Goal: Task Accomplishment & Management: Manage account settings

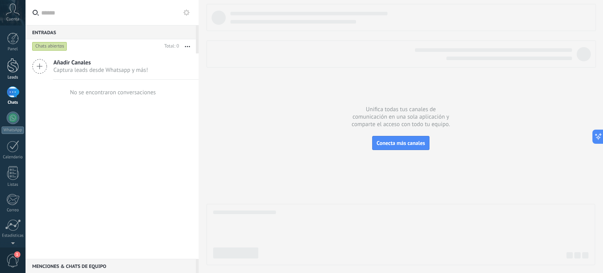
click at [12, 73] on link "Leads" at bounding box center [13, 69] width 26 height 22
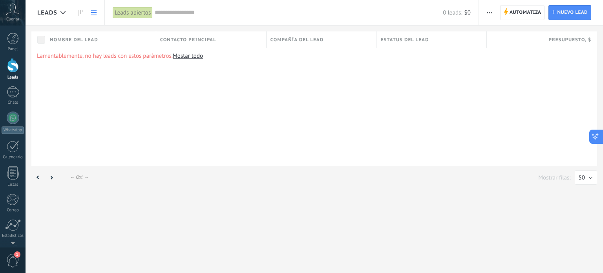
click at [593, 139] on icon at bounding box center [595, 136] width 8 height 8
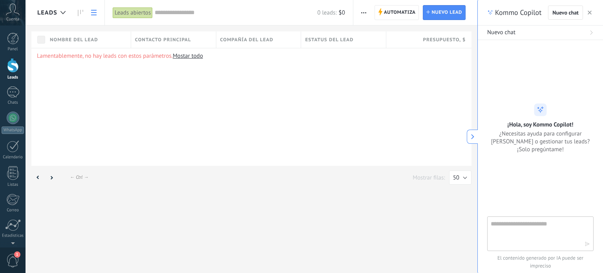
click at [593, 139] on div "Kommo Copilot Nuevo chat Nuevo chat ¡Hola, soy Kommo Copilot! ¿Necesitas ayuda …" at bounding box center [540, 136] width 126 height 273
click at [524, 234] on textarea at bounding box center [535, 233] width 88 height 28
type textarea "**********"
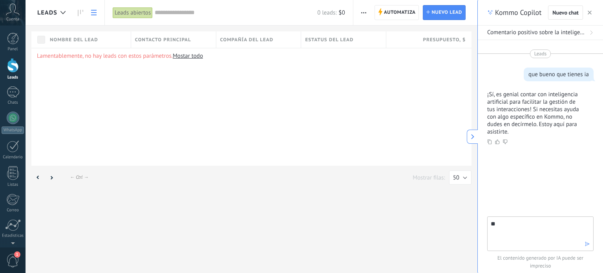
type textarea "*"
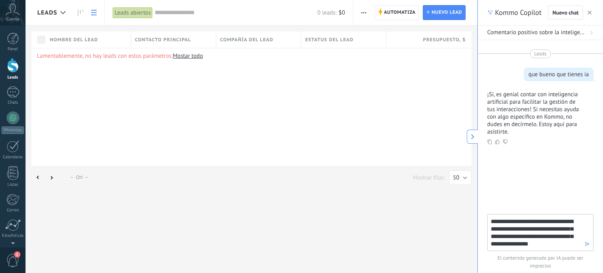
type textarea "**********"
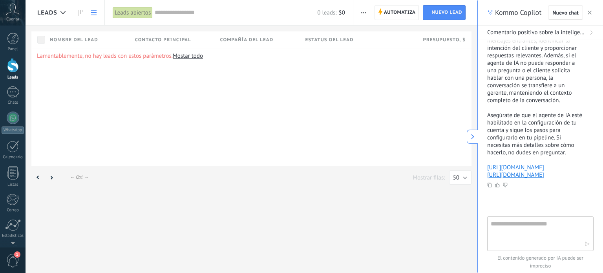
scroll to position [216, 0]
click at [509, 170] on link "[URL][DOMAIN_NAME]" at bounding box center [515, 165] width 57 height 7
click at [514, 177] on link "[URL][DOMAIN_NAME]" at bounding box center [515, 173] width 57 height 7
click at [445, 15] on span "Nuevo lead" at bounding box center [446, 12] width 31 height 14
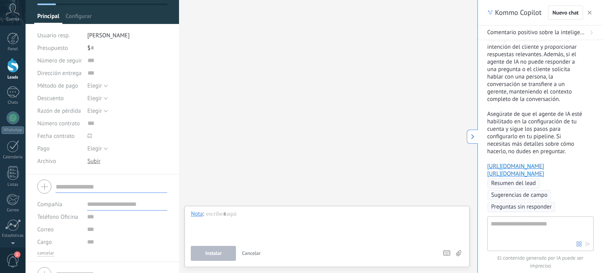
scroll to position [62, 0]
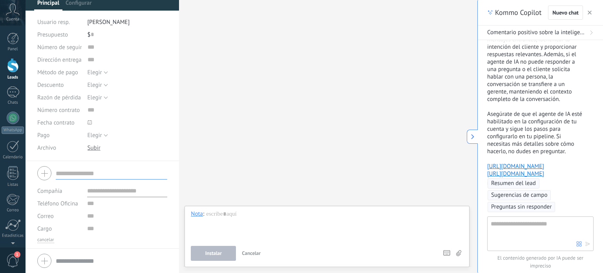
click at [106, 174] on input "text" at bounding box center [111, 173] width 111 height 13
click at [92, 33] on input "text" at bounding box center [92, 34] width 3 height 13
type input "*****"
click at [9, 89] on div at bounding box center [13, 91] width 13 height 11
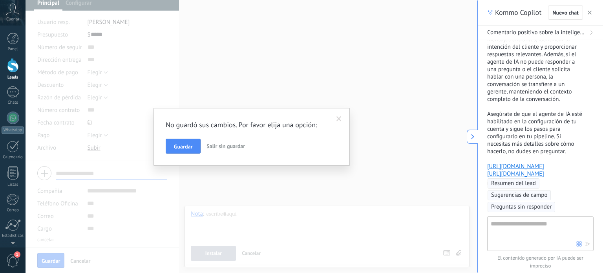
click at [340, 121] on span at bounding box center [338, 118] width 5 height 5
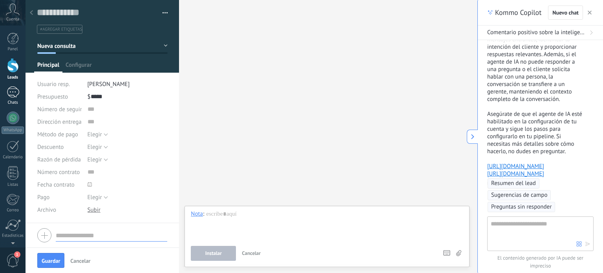
click at [12, 93] on div at bounding box center [13, 91] width 13 height 11
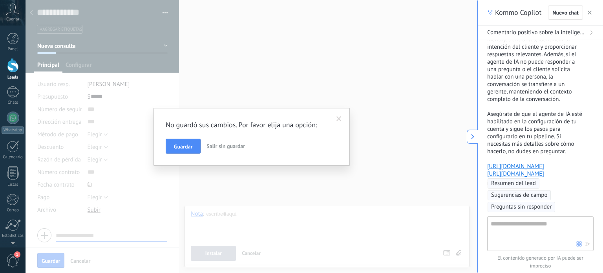
click at [340, 120] on span at bounding box center [338, 118] width 5 height 5
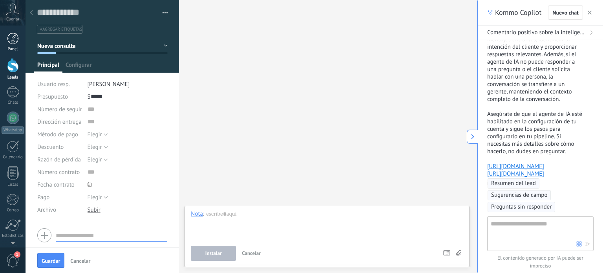
click at [16, 38] on div at bounding box center [13, 39] width 12 height 12
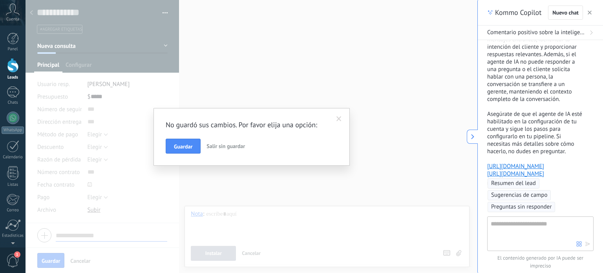
click at [100, 73] on div "No guardó sus cambios. Por favor elija una opción: Guardar Salir sin guardar" at bounding box center [252, 136] width 452 height 273
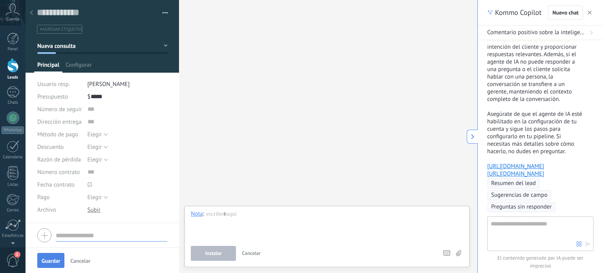
click at [60, 258] on span "Guardar" at bounding box center [51, 260] width 18 height 5
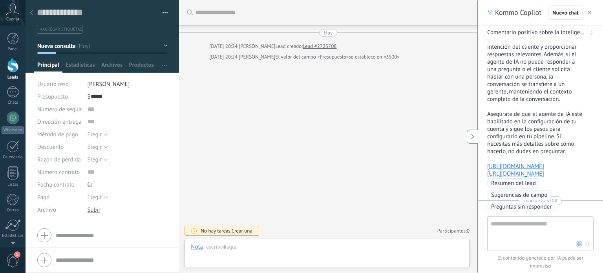
scroll to position [11, 0]
click at [230, 254] on div at bounding box center [327, 255] width 272 height 24
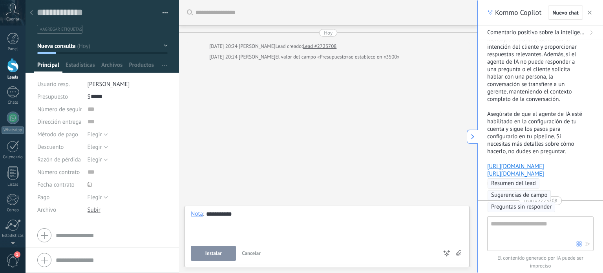
click at [217, 250] on span "Instalar" at bounding box center [213, 252] width 16 height 5
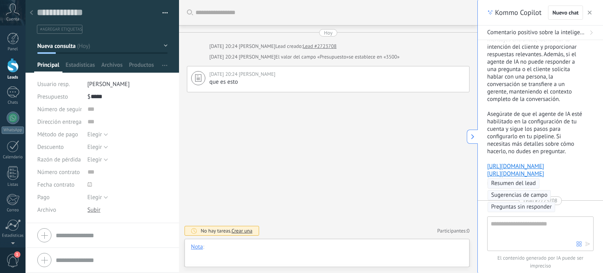
click at [238, 243] on div at bounding box center [327, 255] width 272 height 24
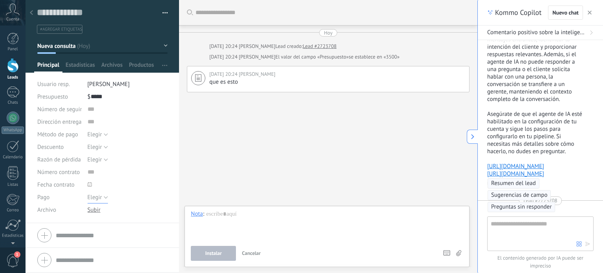
click at [103, 201] on button "Elegir" at bounding box center [98, 197] width 20 height 13
click at [220, 217] on div at bounding box center [327, 225] width 272 height 30
click at [11, 99] on link "Chats" at bounding box center [13, 95] width 26 height 19
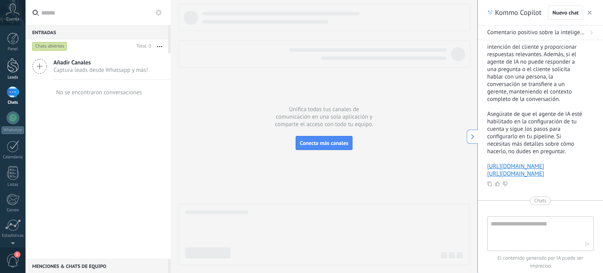
click at [13, 71] on div at bounding box center [13, 65] width 12 height 15
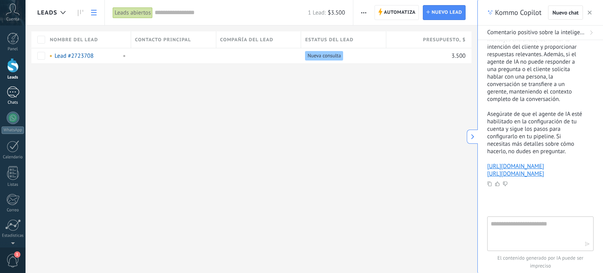
click at [16, 101] on div "Chats" at bounding box center [13, 102] width 23 height 5
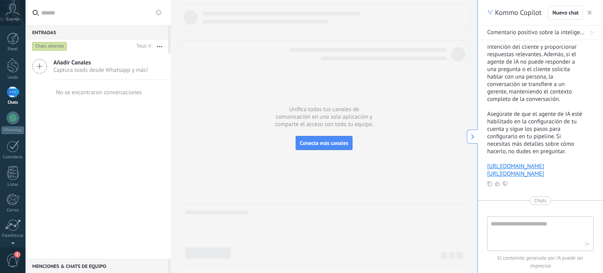
click at [42, 64] on icon at bounding box center [39, 66] width 15 height 15
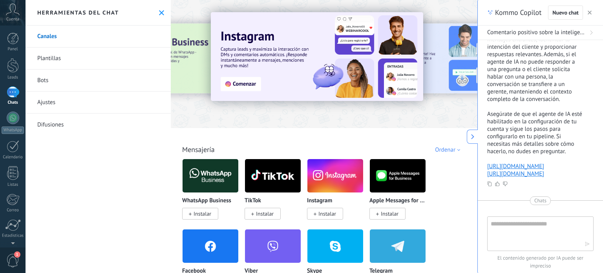
scroll to position [25, 0]
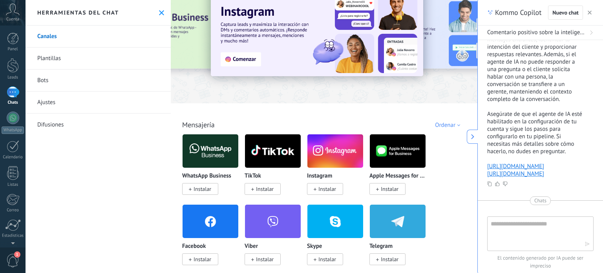
click at [334, 187] on span "Instalar" at bounding box center [327, 188] width 18 height 7
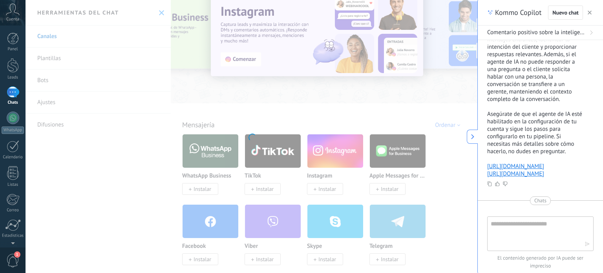
click at [332, 161] on div "Instagram Obtén leads de Instagram y mantente conectado sin salir de Kommo Inst…" at bounding box center [252, 136] width 452 height 273
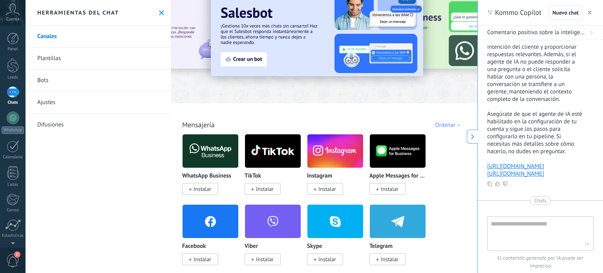
click at [389, 257] on span "Instalar" at bounding box center [390, 258] width 18 height 7
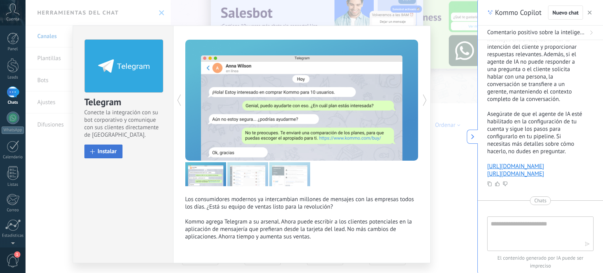
click at [101, 150] on span "Instalar" at bounding box center [107, 151] width 19 height 6
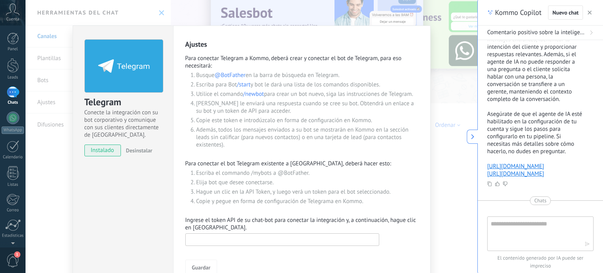
click at [232, 241] on input "text" at bounding box center [282, 239] width 194 height 13
paste input "**********"
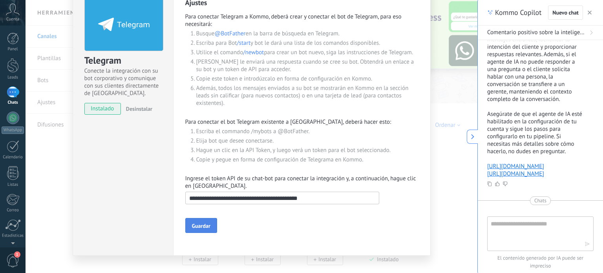
type input "**********"
click at [199, 225] on span "Guardar" at bounding box center [201, 225] width 18 height 5
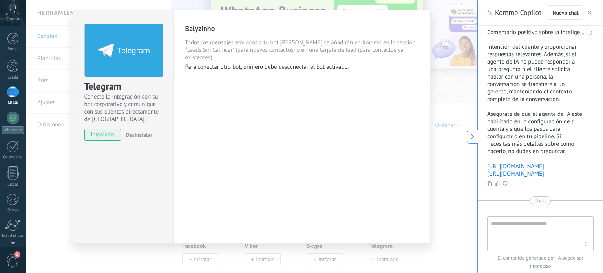
scroll to position [0, 0]
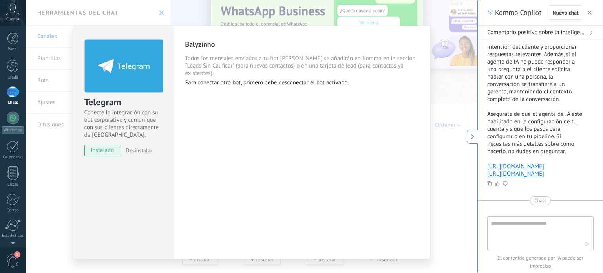
click at [458, 93] on div "Telegram Conecte la integración con su bot corporativo y comunique con sus clie…" at bounding box center [252, 136] width 452 height 273
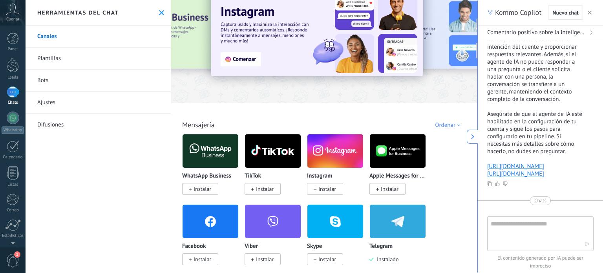
click at [11, 86] on div at bounding box center [13, 91] width 13 height 11
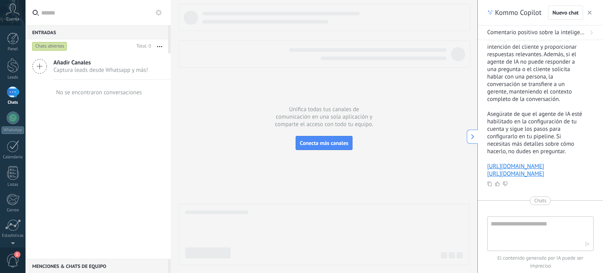
click at [65, 64] on span "Añadir Canales" at bounding box center [100, 62] width 95 height 7
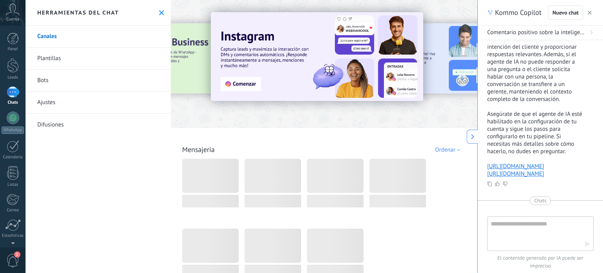
scroll to position [27, 0]
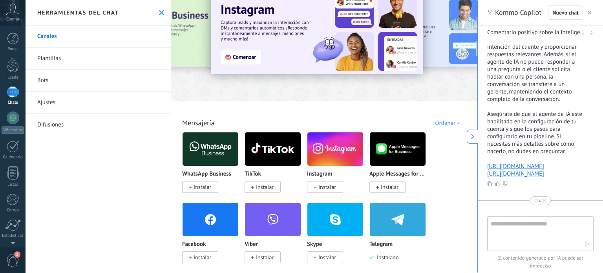
click at [386, 229] on img at bounding box center [398, 219] width 56 height 38
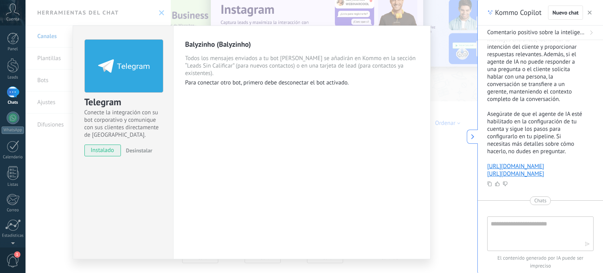
click at [105, 147] on span "instalado" at bounding box center [103, 150] width 36 height 12
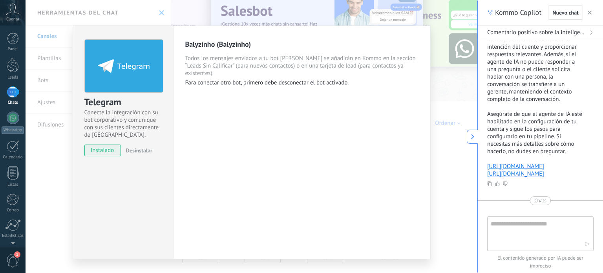
click at [538, 221] on textarea at bounding box center [535, 233] width 88 height 28
type textarea "*"
type textarea "**********"
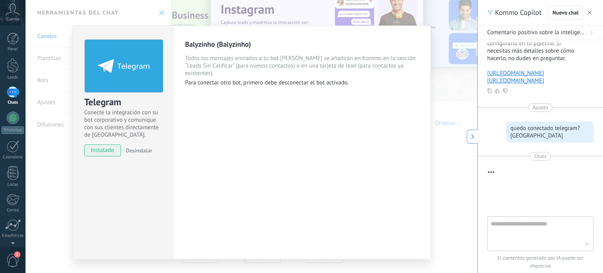
scroll to position [362, 0]
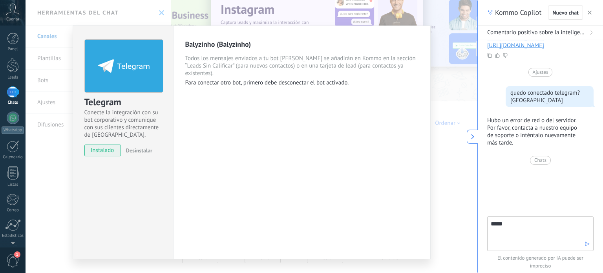
type textarea "******"
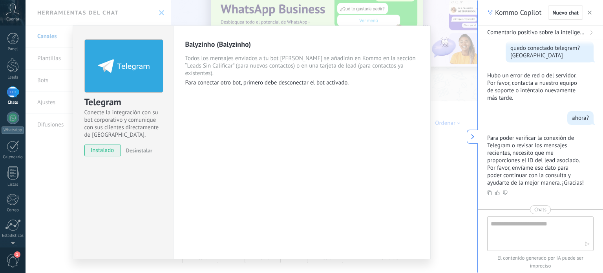
scroll to position [464, 0]
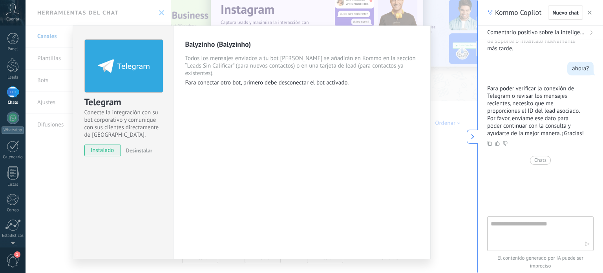
click at [589, 12] on use "button" at bounding box center [589, 13] width 4 height 4
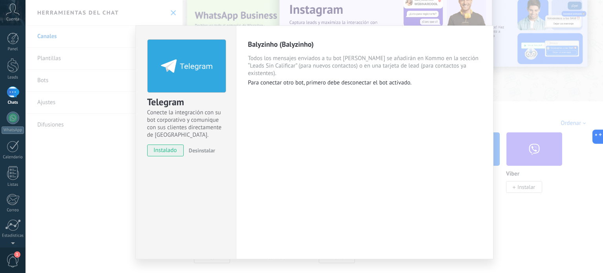
type textarea "**********"
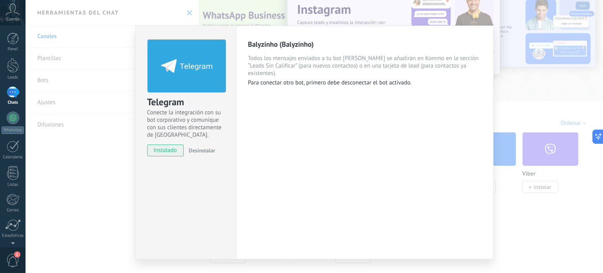
click at [564, 67] on div "Telegram Conecte la integración con su bot corporativo y comunique con sus clie…" at bounding box center [314, 136] width 577 height 273
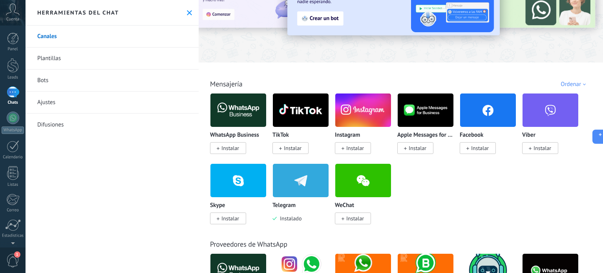
scroll to position [61, 0]
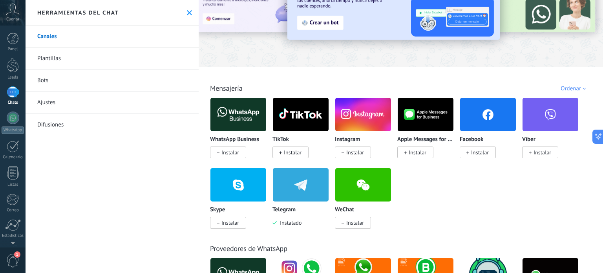
click at [133, 88] on link "Bots" at bounding box center [112, 80] width 173 height 22
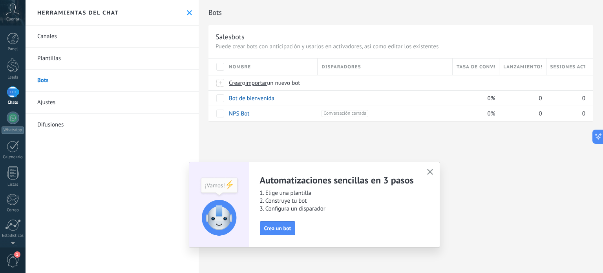
click at [431, 174] on span "button" at bounding box center [430, 172] width 6 height 7
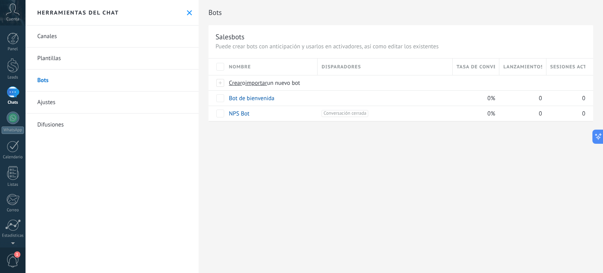
click at [81, 72] on link "Bots" at bounding box center [112, 80] width 173 height 22
click at [54, 114] on link "Difusiones" at bounding box center [112, 124] width 173 height 22
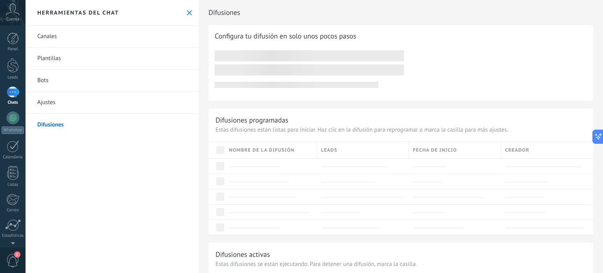
click at [66, 99] on link "Ajustes" at bounding box center [112, 102] width 173 height 22
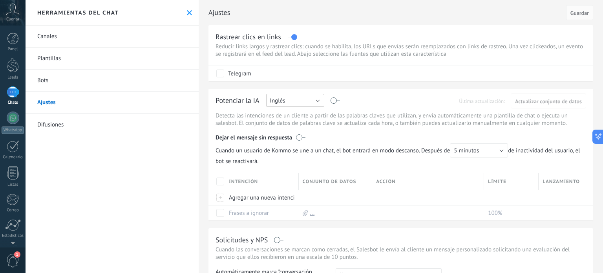
click at [300, 102] on button "Inglés" at bounding box center [295, 100] width 58 height 13
click at [293, 135] on div "Potenciar la IA Rusa Inglés Español Portugués Indonesio Turco Inglés Última act…" at bounding box center [400, 154] width 385 height 131
click at [298, 105] on button "Inglés" at bounding box center [295, 100] width 58 height 13
click at [285, 129] on span "Español" at bounding box center [291, 127] width 60 height 7
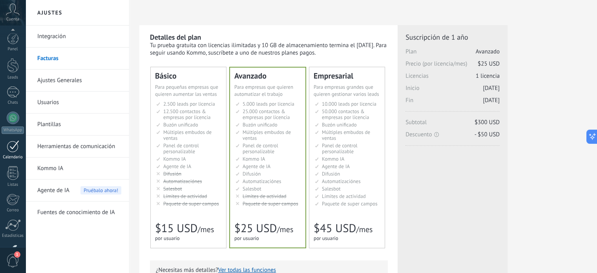
scroll to position [53, 0]
click at [11, 95] on div at bounding box center [13, 93] width 13 height 12
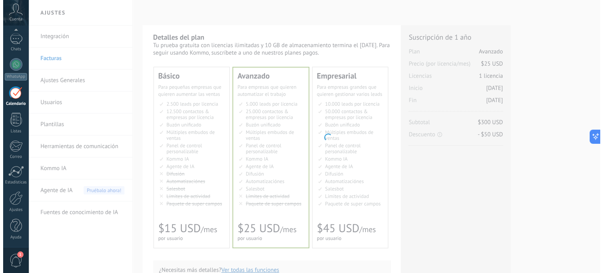
scroll to position [464, 0]
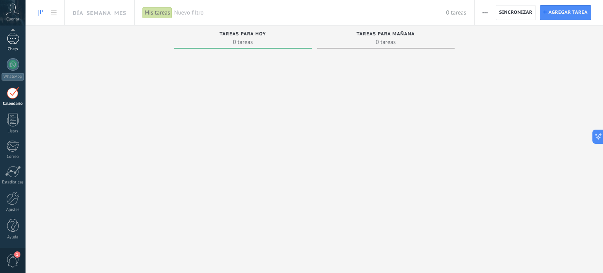
click at [11, 45] on link "Chats" at bounding box center [13, 42] width 26 height 19
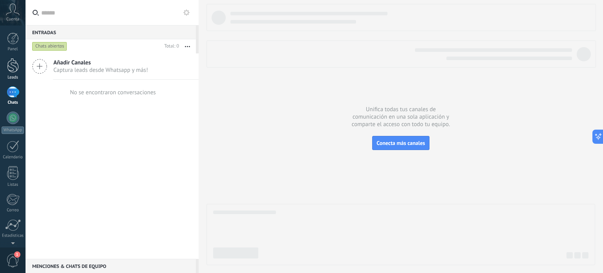
click at [13, 70] on div at bounding box center [13, 65] width 12 height 15
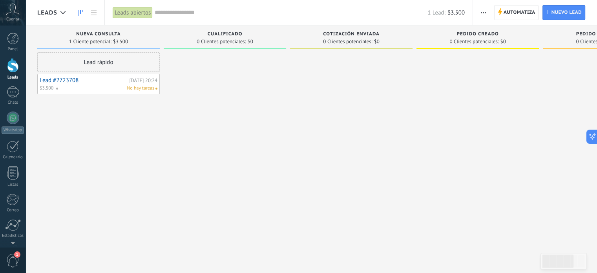
click at [107, 79] on link "Lead #2723708" at bounding box center [84, 80] width 88 height 7
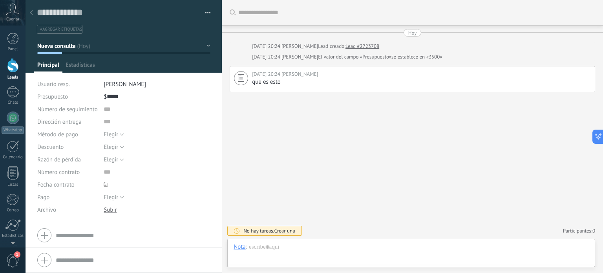
scroll to position [11, 0]
click at [30, 13] on use at bounding box center [31, 12] width 3 height 5
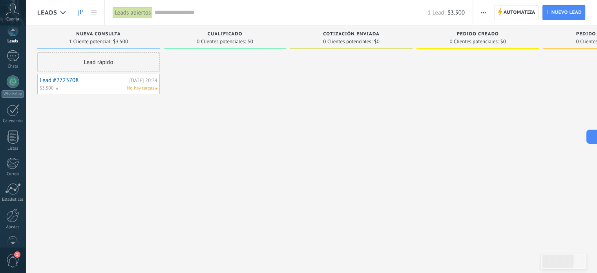
scroll to position [53, 0]
click at [11, 59] on div at bounding box center [13, 64] width 13 height 13
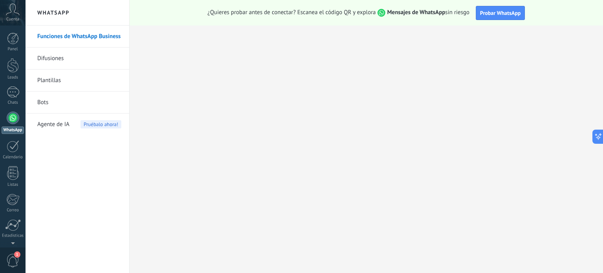
click at [78, 122] on div "Agente de IA Pruébalo ahora!" at bounding box center [79, 124] width 84 height 22
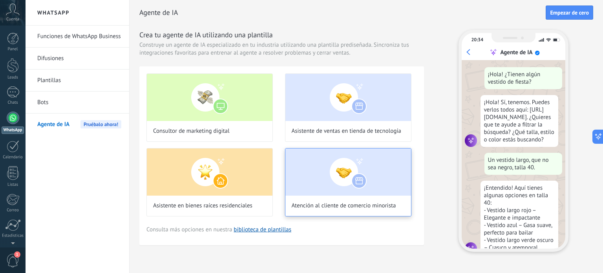
scroll to position [25, 0]
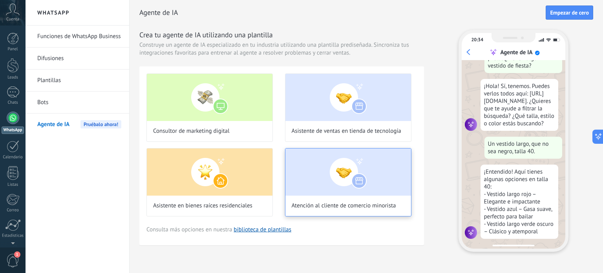
click at [328, 182] on img at bounding box center [348, 171] width 126 height 47
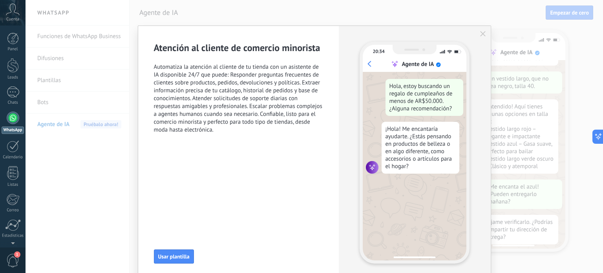
scroll to position [96, 0]
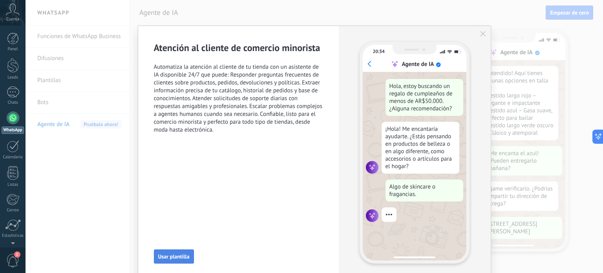
click at [180, 251] on button "Usar plantilla" at bounding box center [174, 256] width 40 height 14
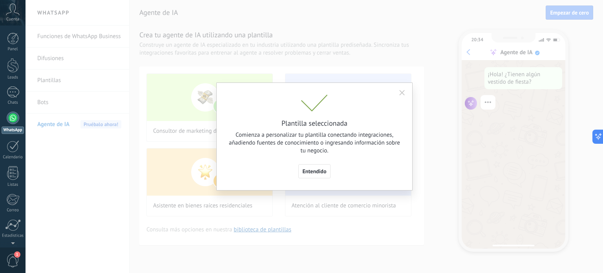
scroll to position [0, 0]
click at [321, 174] on span "Entendido" at bounding box center [315, 170] width 24 height 5
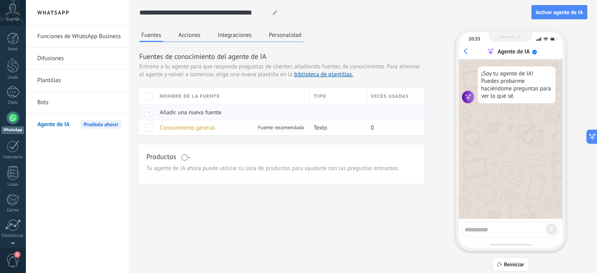
click at [148, 113] on div at bounding box center [147, 111] width 16 height 15
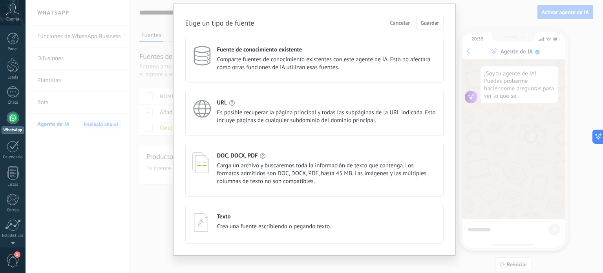
scroll to position [29, 0]
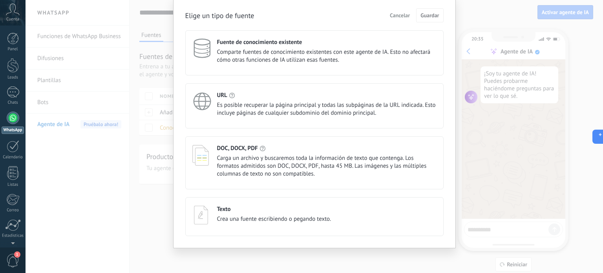
click at [275, 109] on span "Es posible recuperar la página principal y todas las subpáginas de la URL indic…" at bounding box center [326, 109] width 219 height 16
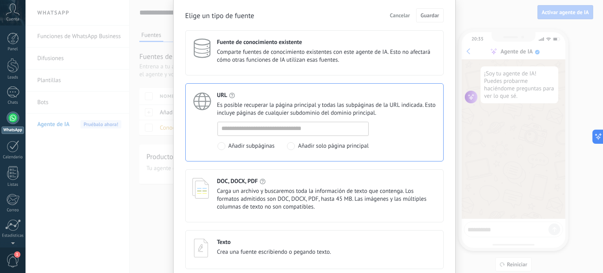
click at [260, 134] on div at bounding box center [292, 129] width 151 height 14
click at [253, 129] on input at bounding box center [293, 128] width 151 height 13
paste input "**********"
type input "**********"
click at [431, 20] on button "Guardar" at bounding box center [429, 15] width 27 height 14
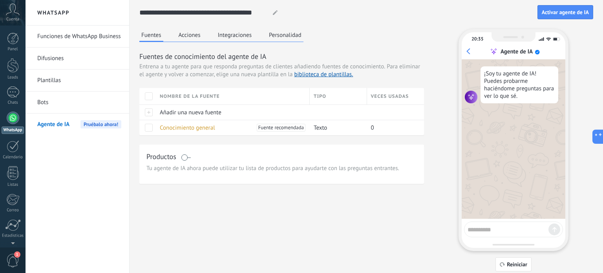
scroll to position [0, 0]
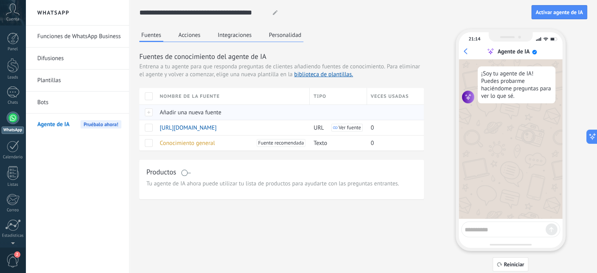
click at [148, 115] on div at bounding box center [147, 111] width 16 height 15
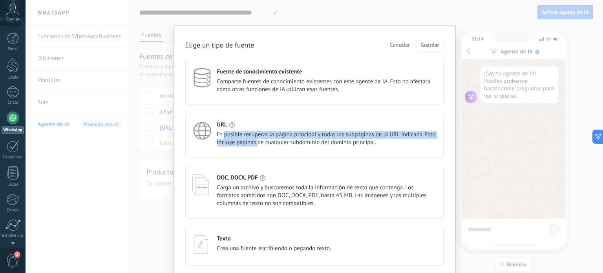
drag, startPoint x: 224, startPoint y: 132, endPoint x: 256, endPoint y: 142, distance: 33.2
click at [256, 142] on span "Es posible recuperar la página principal y todas las subpáginas de la URL indic…" at bounding box center [326, 139] width 219 height 16
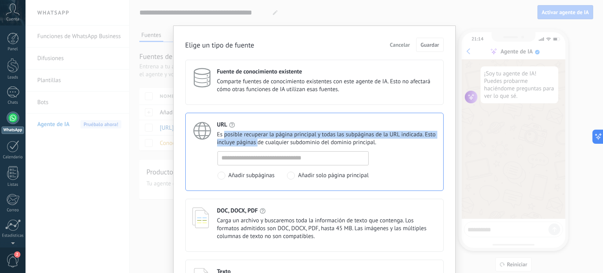
scroll to position [62, 0]
